Goal: Task Accomplishment & Management: Use online tool/utility

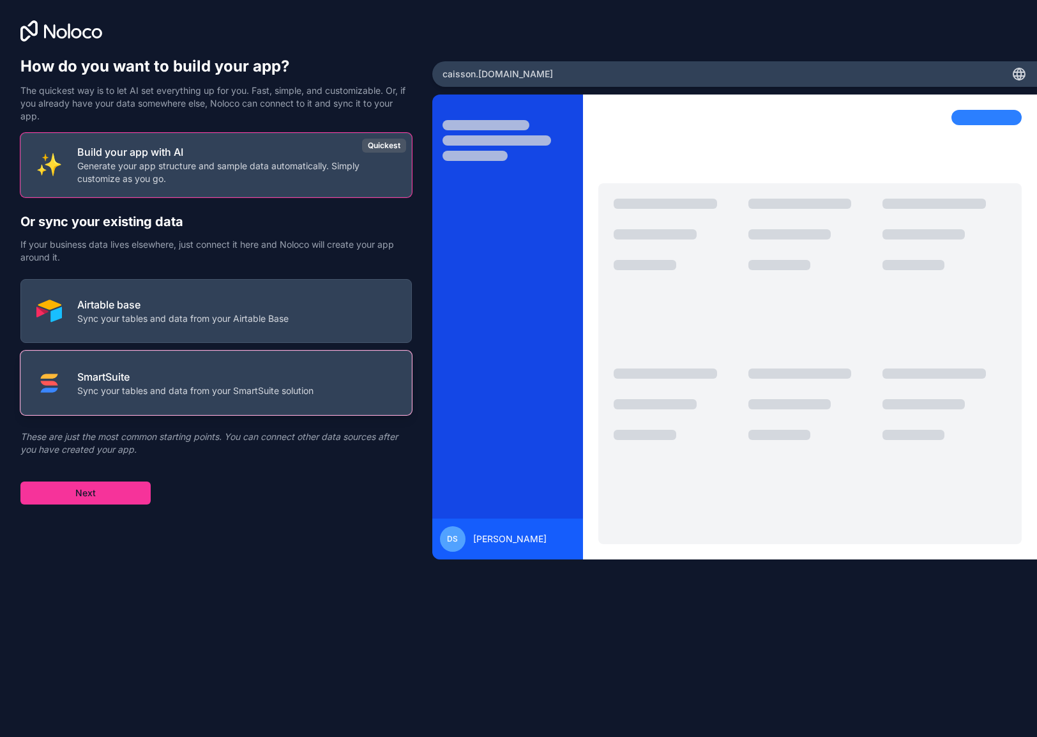
click at [220, 388] on p "Sync your tables and data from your SmartSuite solution" at bounding box center [195, 390] width 236 height 13
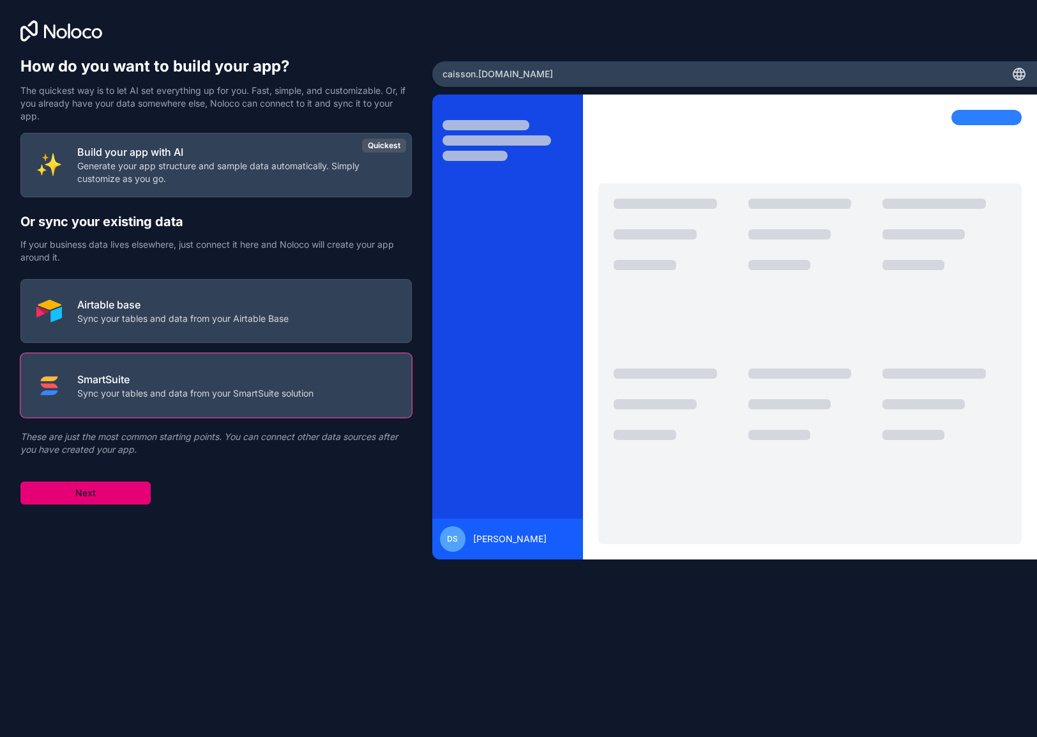
click at [106, 490] on button "Next" at bounding box center [85, 492] width 130 height 23
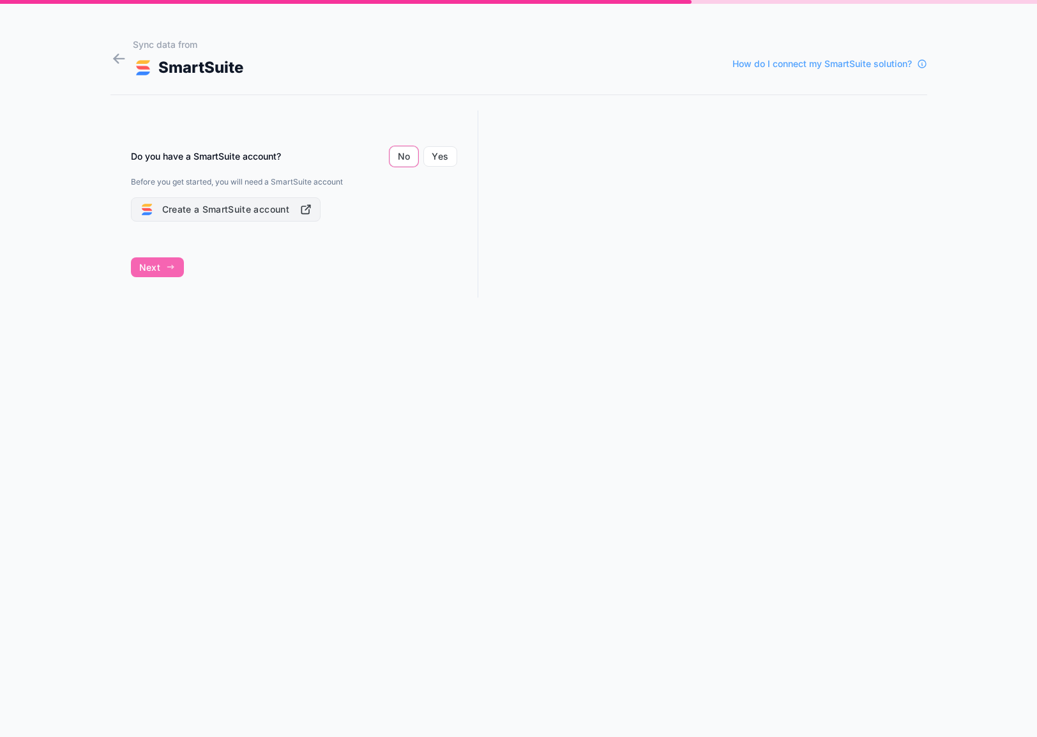
click at [276, 214] on button "Create a SmartSuite account" at bounding box center [226, 209] width 190 height 24
click at [448, 161] on button "Yes" at bounding box center [439, 156] width 33 height 20
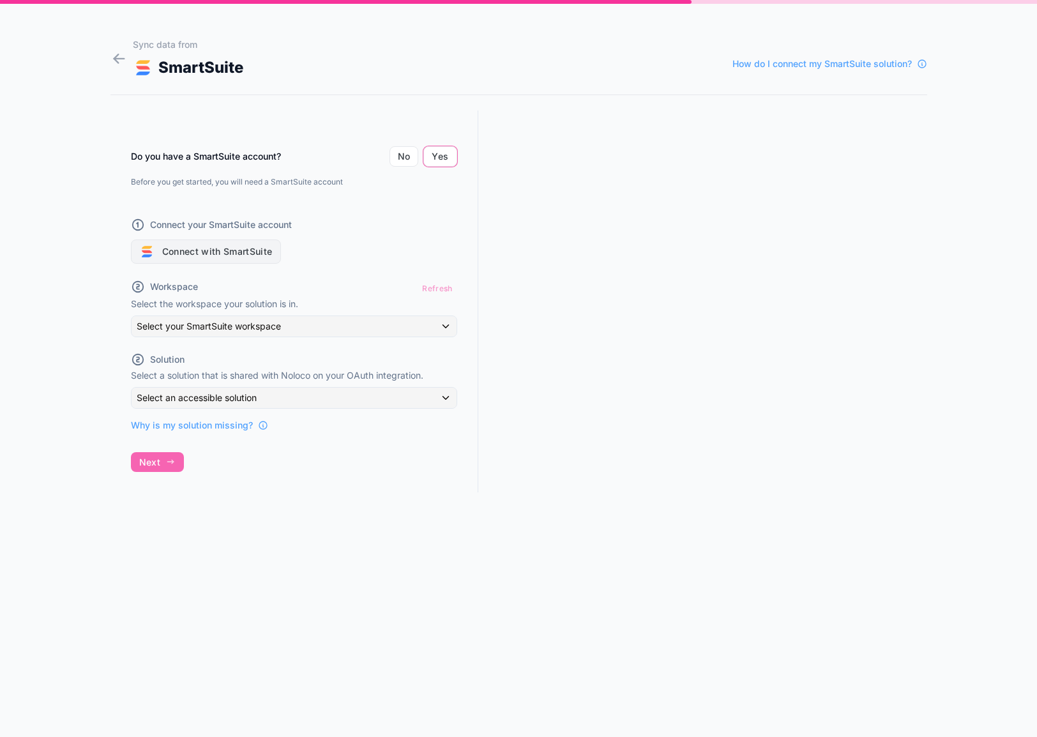
click at [232, 253] on button "Connect with SmartSuite" at bounding box center [206, 251] width 150 height 24
click at [437, 289] on div "Refresh" at bounding box center [437, 288] width 39 height 19
click at [144, 460] on div "Do you have a SmartSuite account? No Yes Before you get started, you will need …" at bounding box center [294, 312] width 368 height 405
click at [205, 428] on span "Why is my solution missing?" at bounding box center [192, 425] width 122 height 13
click at [230, 259] on button "Connect with SmartSuite" at bounding box center [206, 251] width 150 height 24
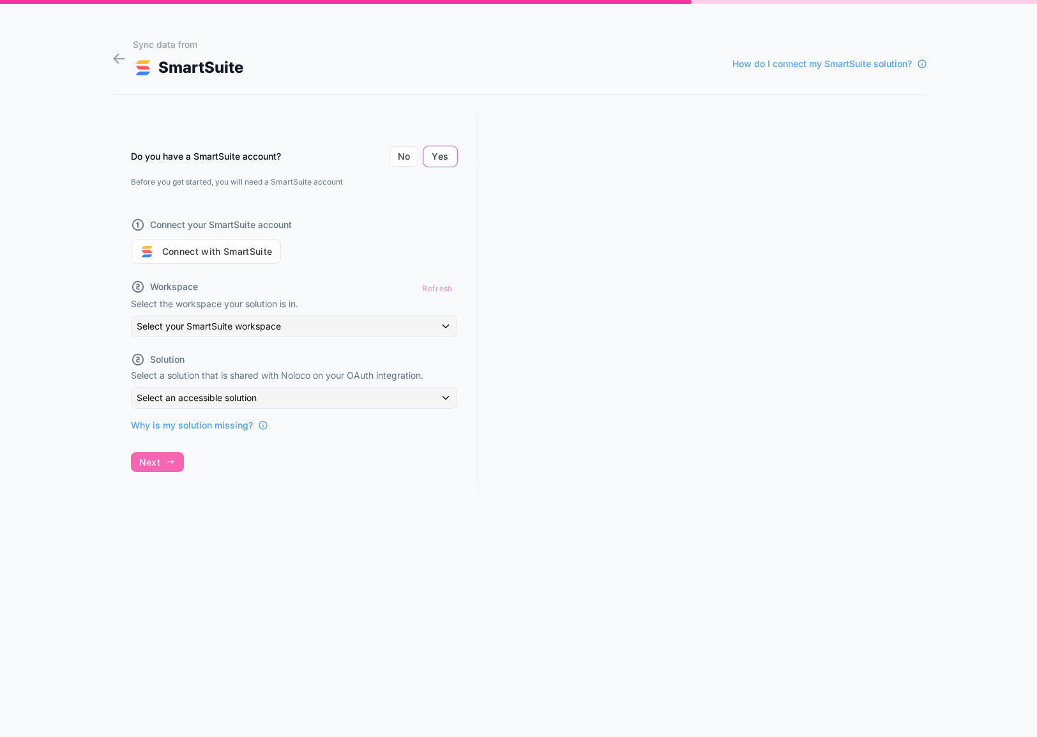
scroll to position [24, 0]
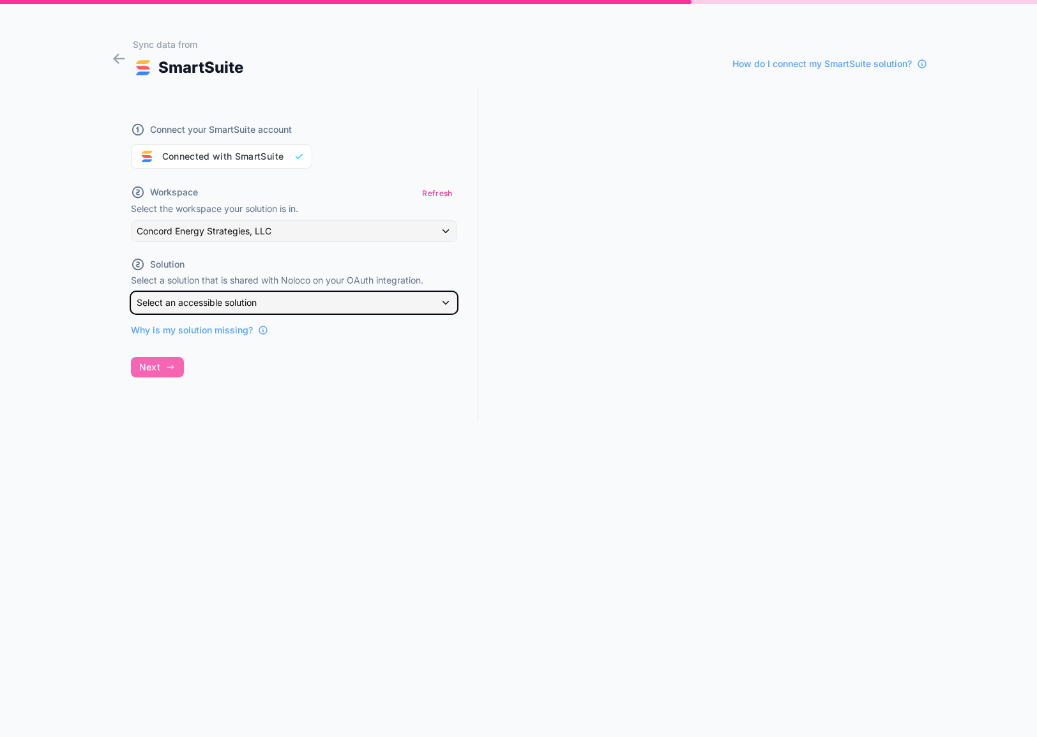
click at [265, 305] on div "Select an accessible solution" at bounding box center [294, 302] width 325 height 20
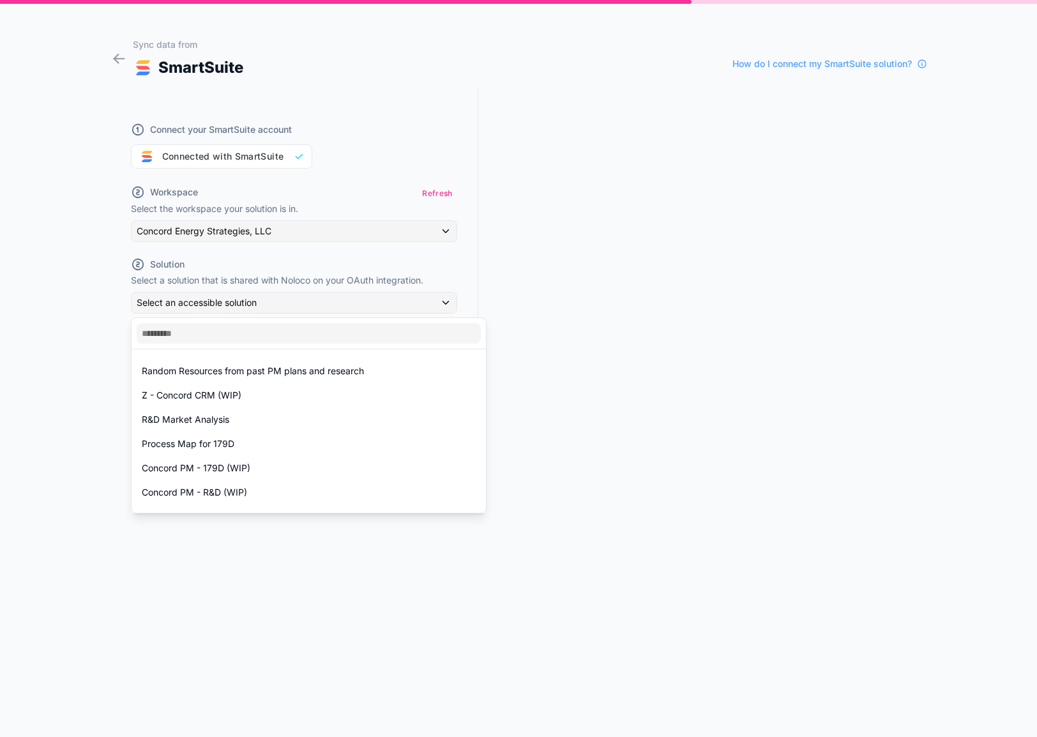
drag, startPoint x: 642, startPoint y: 287, endPoint x: 618, endPoint y: 297, distance: 26.0
click at [642, 287] on div at bounding box center [518, 368] width 1037 height 737
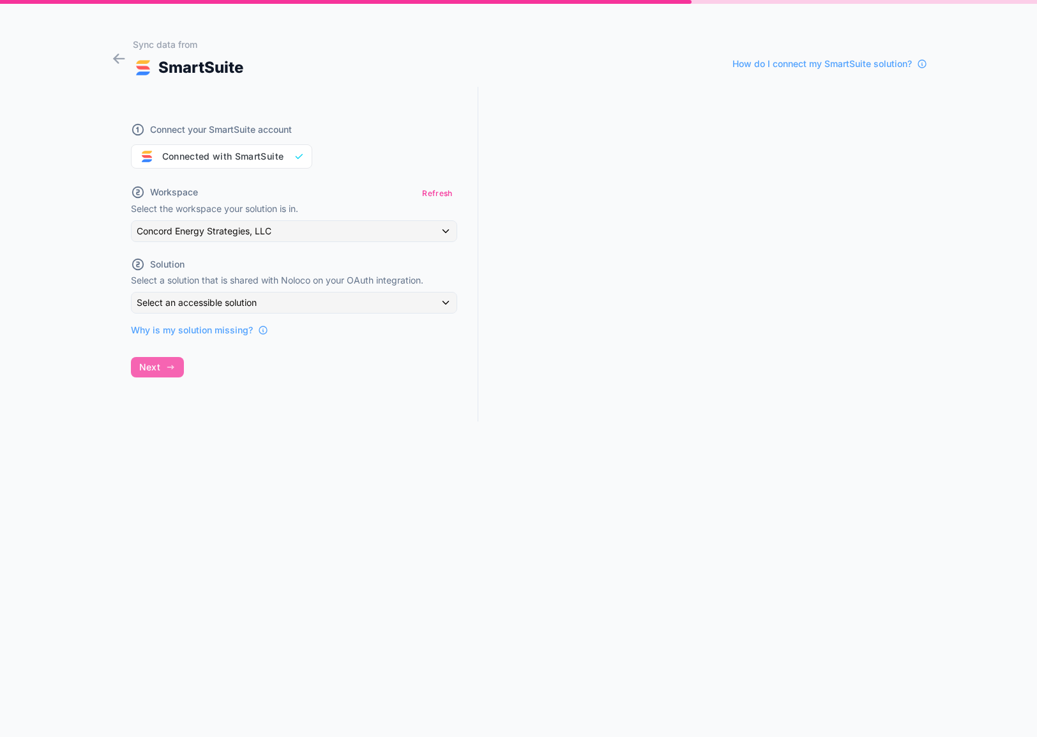
drag, startPoint x: 156, startPoint y: 365, endPoint x: 295, endPoint y: 416, distance: 148.2
click at [158, 365] on div "Connect your SmartSuite account Connected with SmartSuite Workspace Refresh Sel…" at bounding box center [294, 254] width 368 height 335
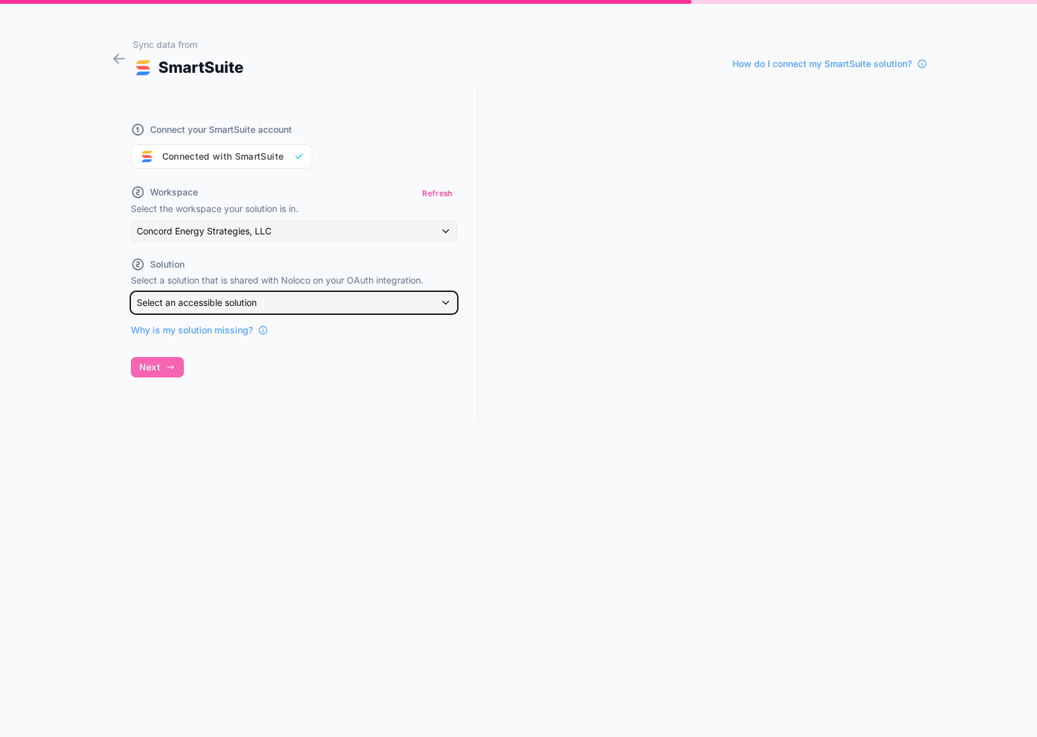
click at [443, 305] on div "Select an accessible solution" at bounding box center [294, 302] width 325 height 20
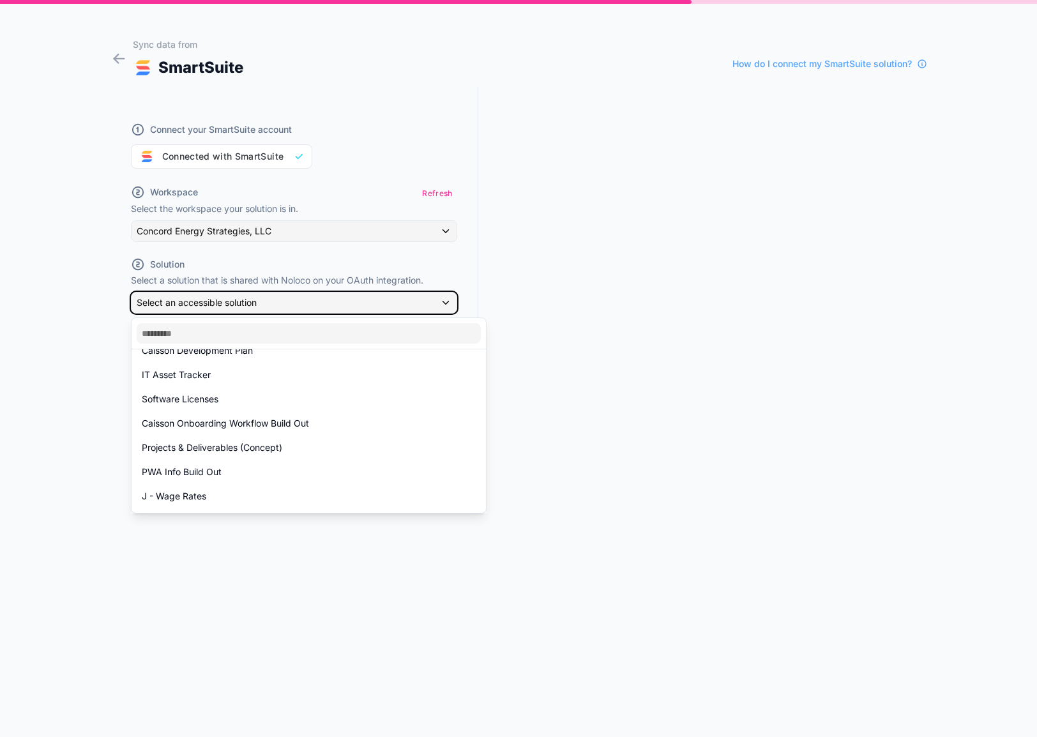
scroll to position [642, 0]
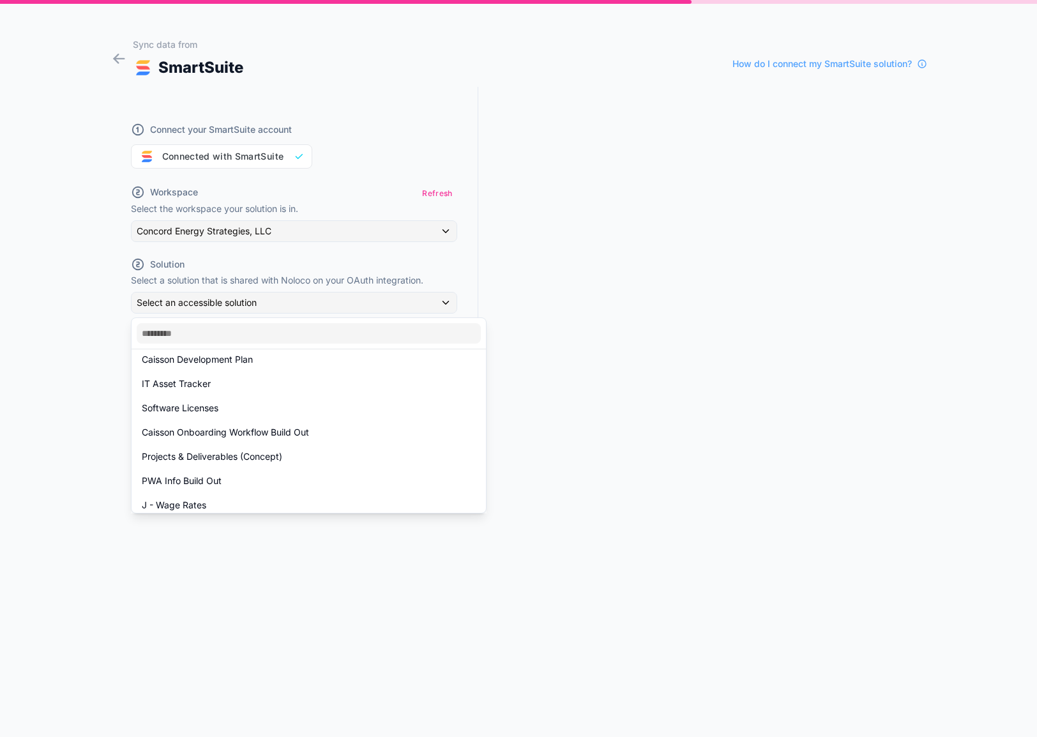
drag, startPoint x: 352, startPoint y: 479, endPoint x: 347, endPoint y: 474, distance: 7.7
click at [352, 479] on div "PWA Info Build Out" at bounding box center [309, 480] width 334 height 15
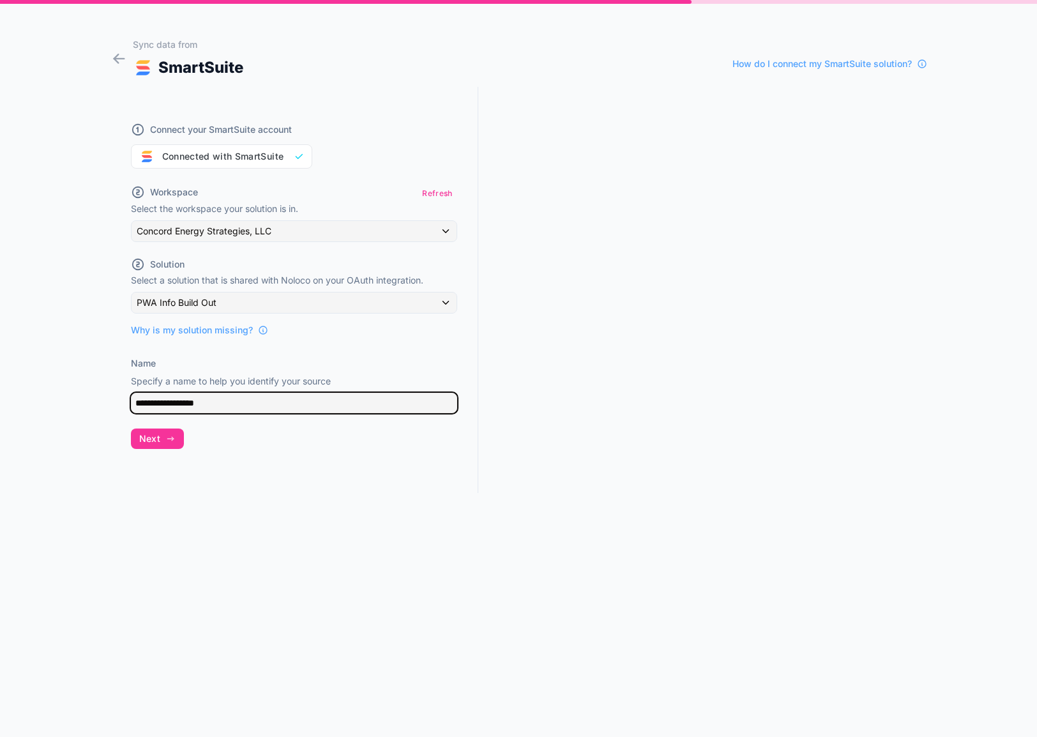
click at [229, 405] on input "**********" at bounding box center [294, 403] width 326 height 20
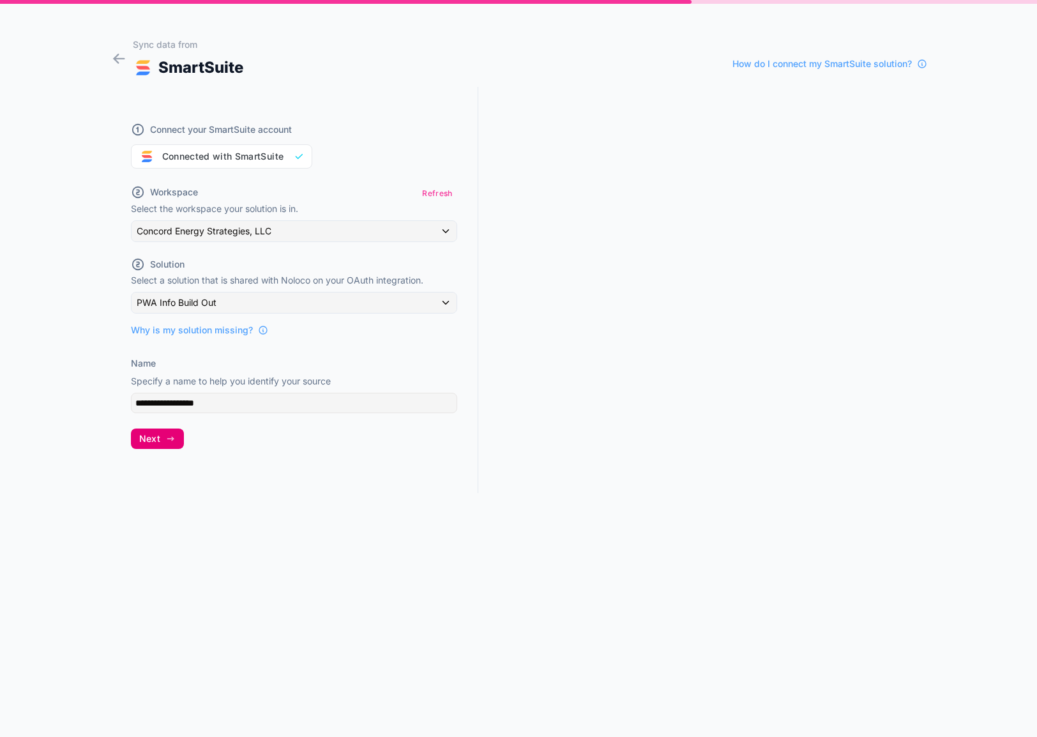
click at [158, 440] on span "Next" at bounding box center [149, 438] width 21 height 11
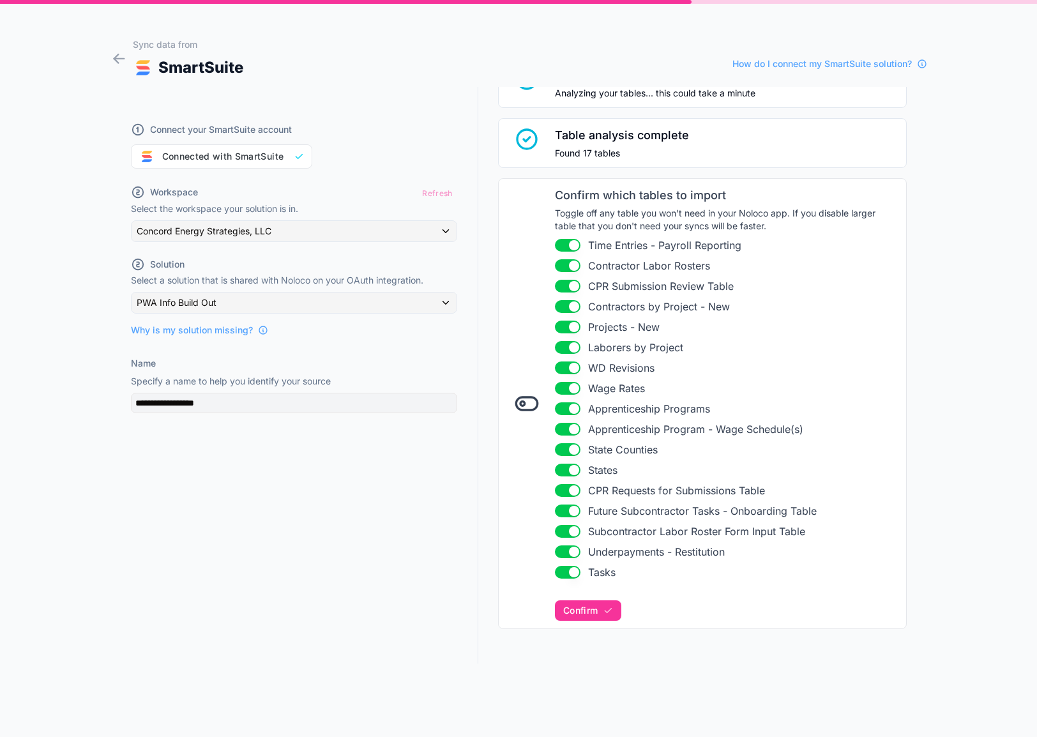
scroll to position [100, 0]
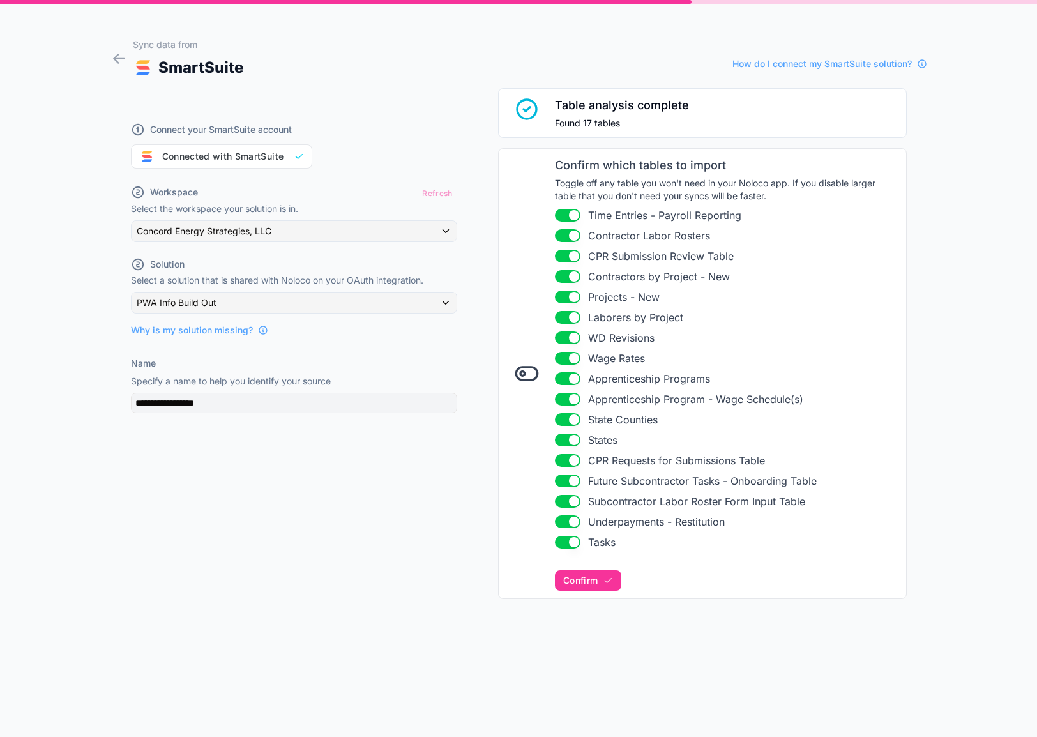
click at [584, 583] on span "Confirm" at bounding box center [580, 580] width 34 height 11
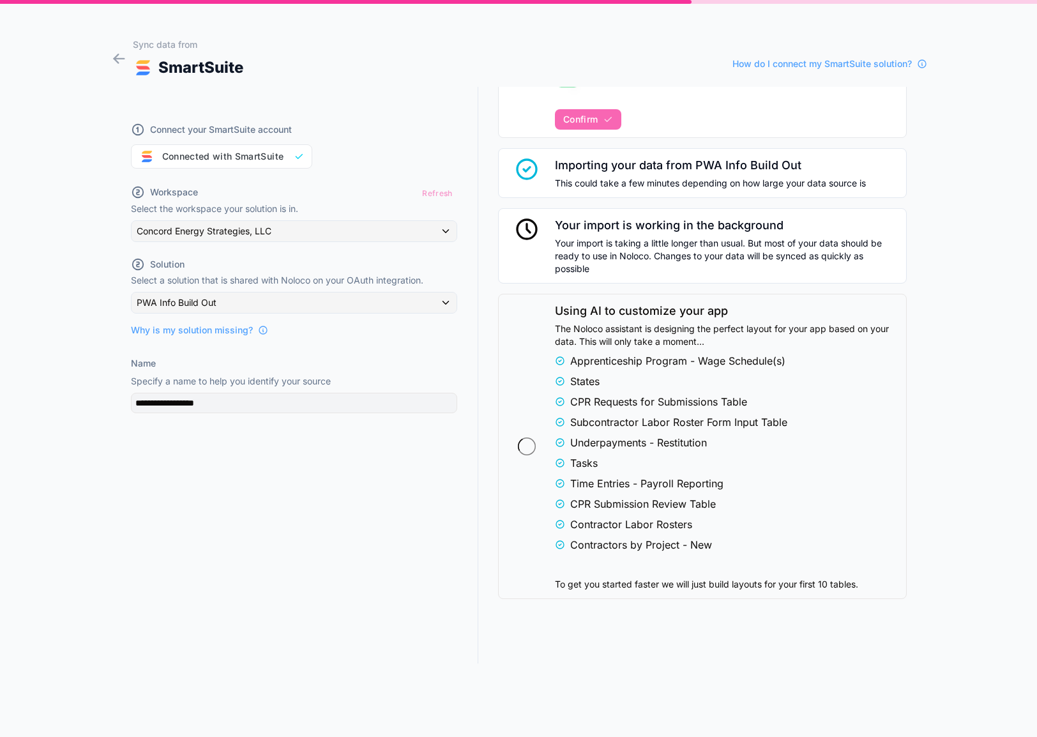
scroll to position [660, 0]
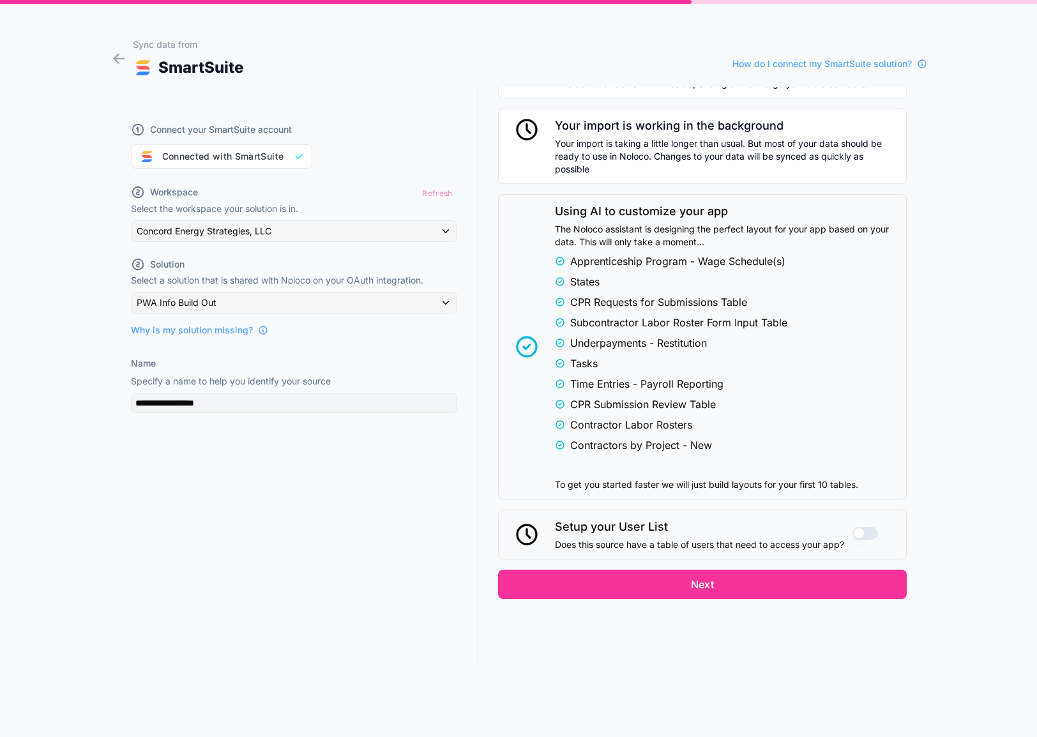
click at [777, 594] on button "Next" at bounding box center [702, 583] width 409 height 29
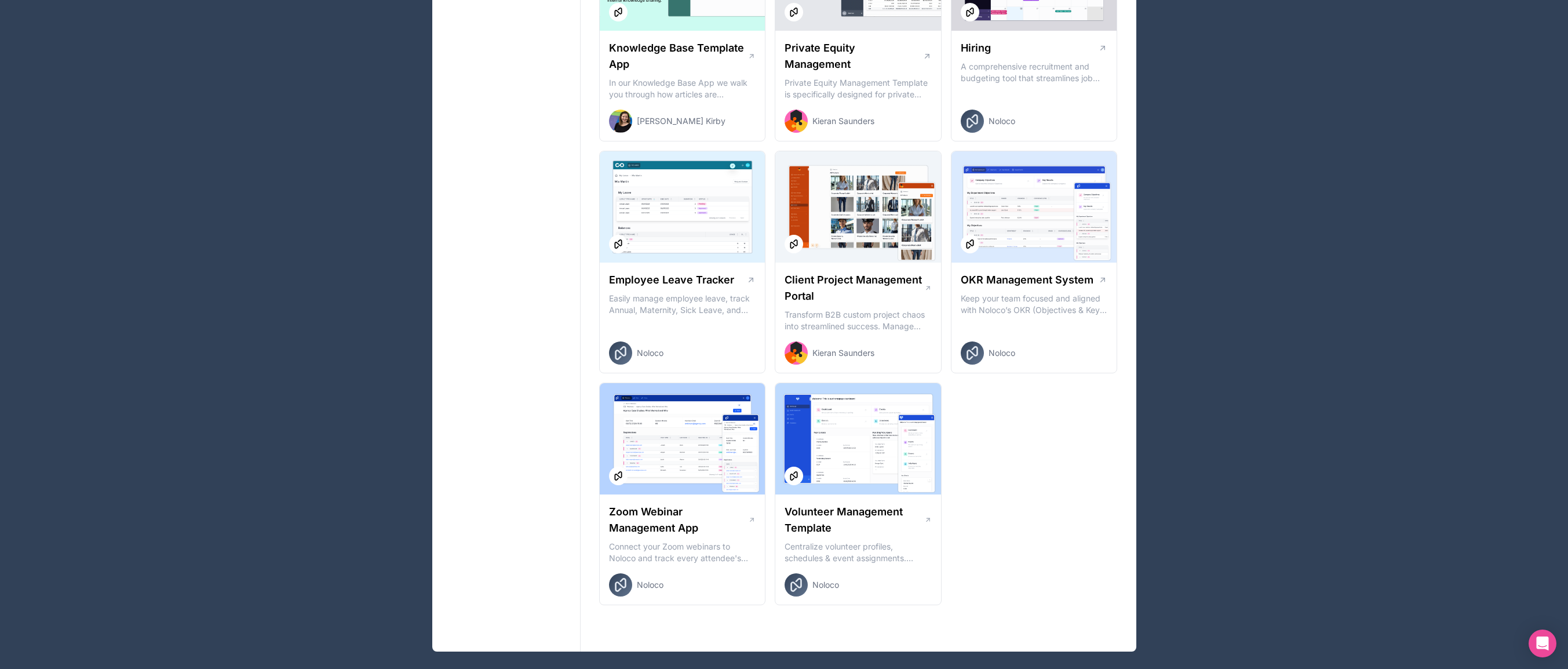
scroll to position [1479, 0]
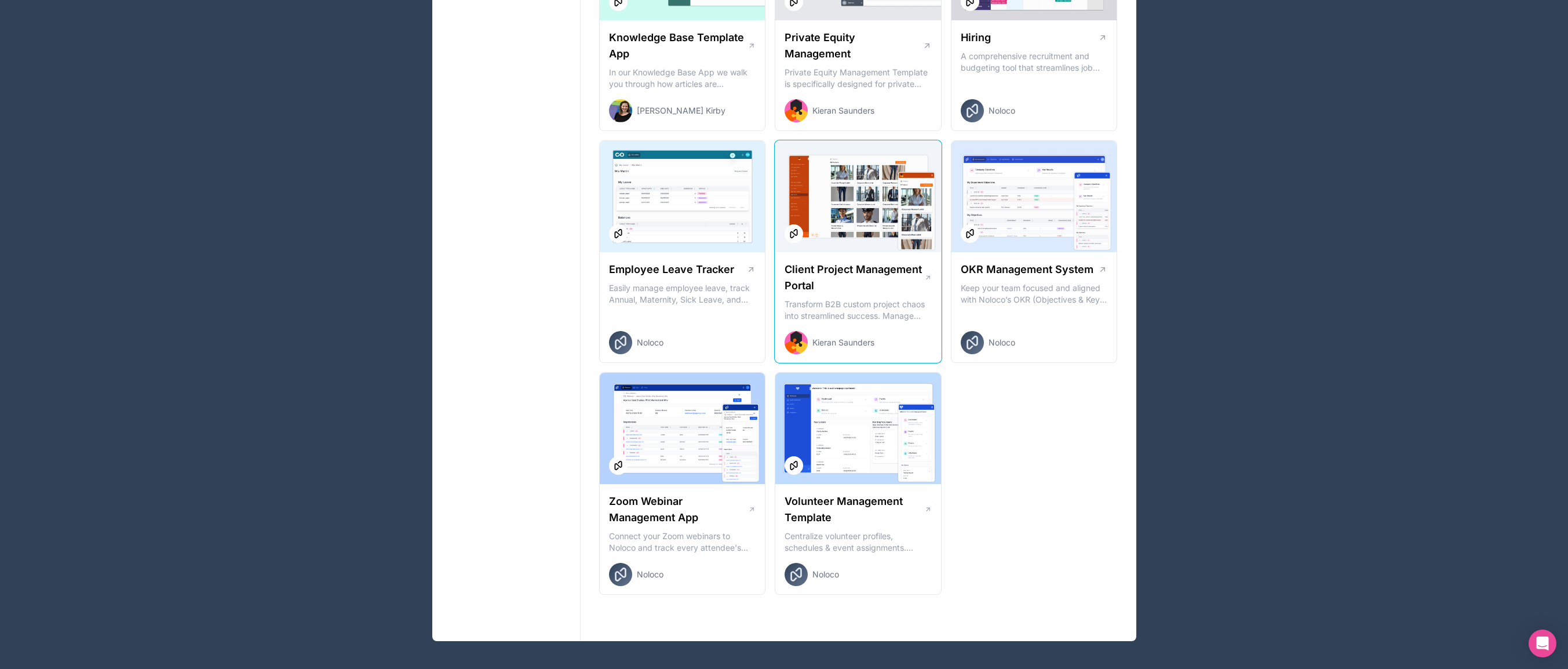
click at [868, 169] on div at bounding box center [858, 196] width 166 height 112
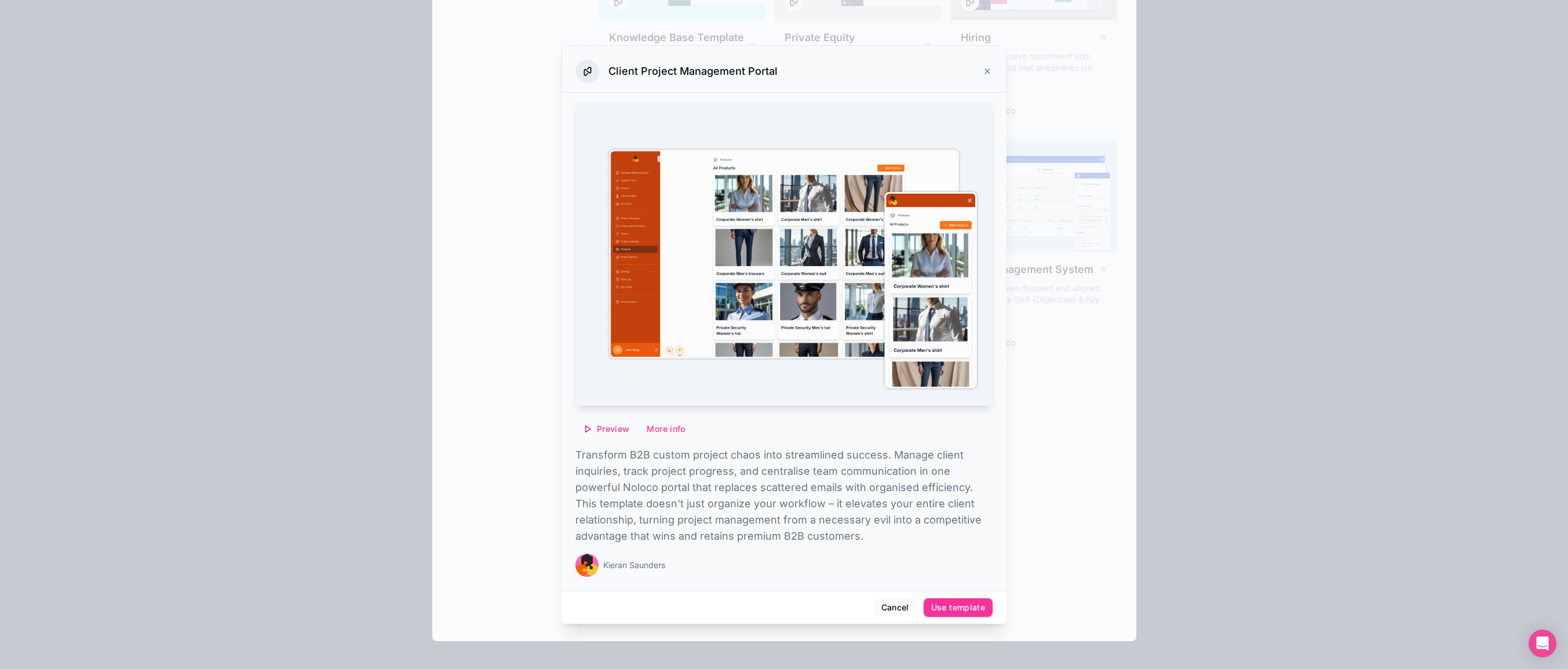
click at [987, 68] on icon at bounding box center [988, 71] width 9 height 9
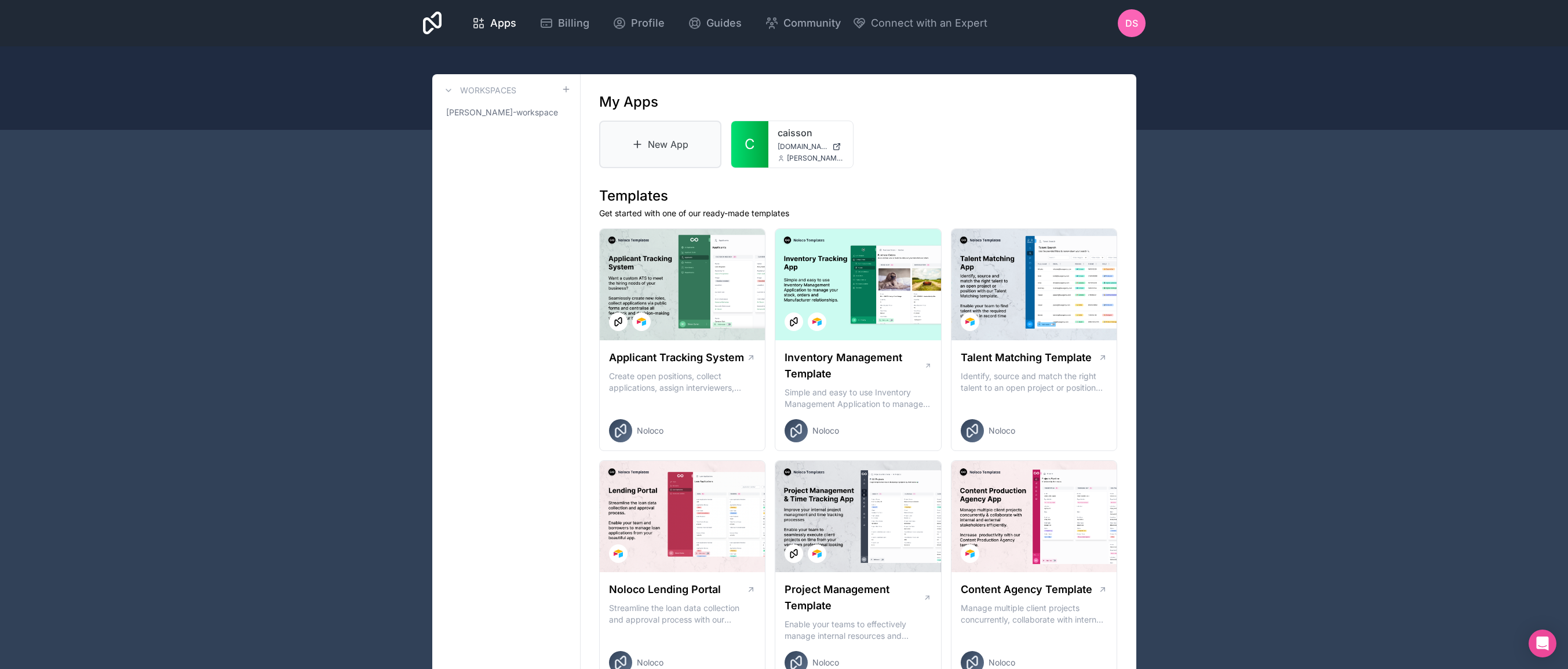
click at [647, 156] on link "New App" at bounding box center [660, 144] width 123 height 47
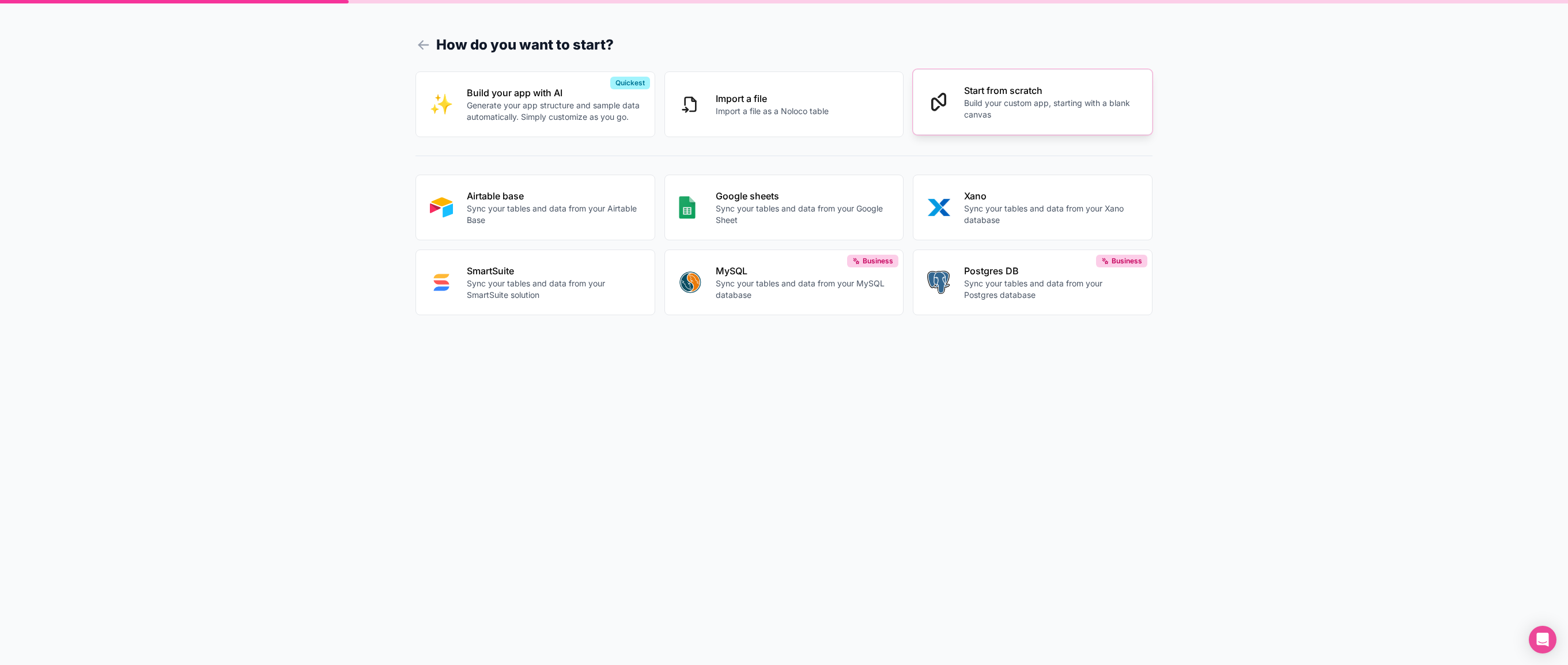
click at [1063, 97] on p "Start from scratch" at bounding box center [1051, 90] width 174 height 14
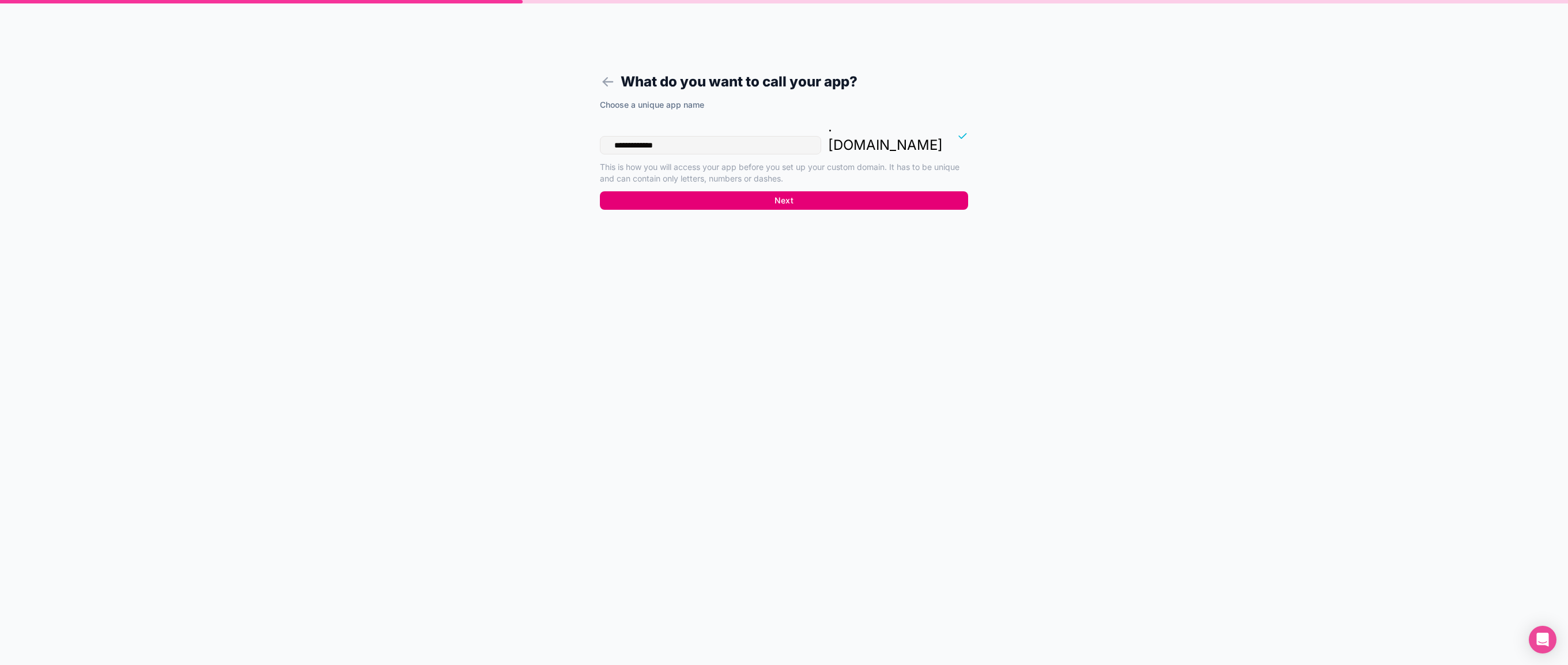
click at [816, 191] on button "Next" at bounding box center [784, 200] width 368 height 18
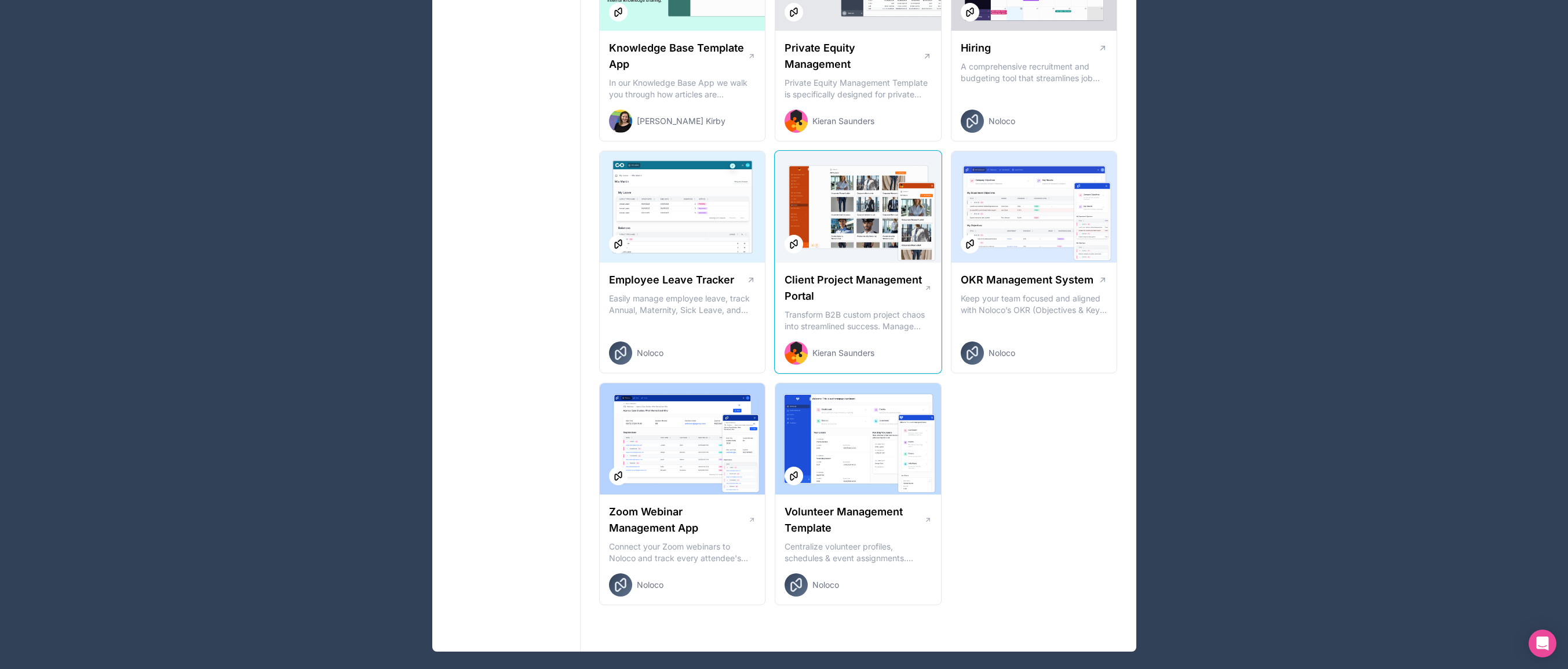
scroll to position [1479, 0]
